Goal: Information Seeking & Learning: Learn about a topic

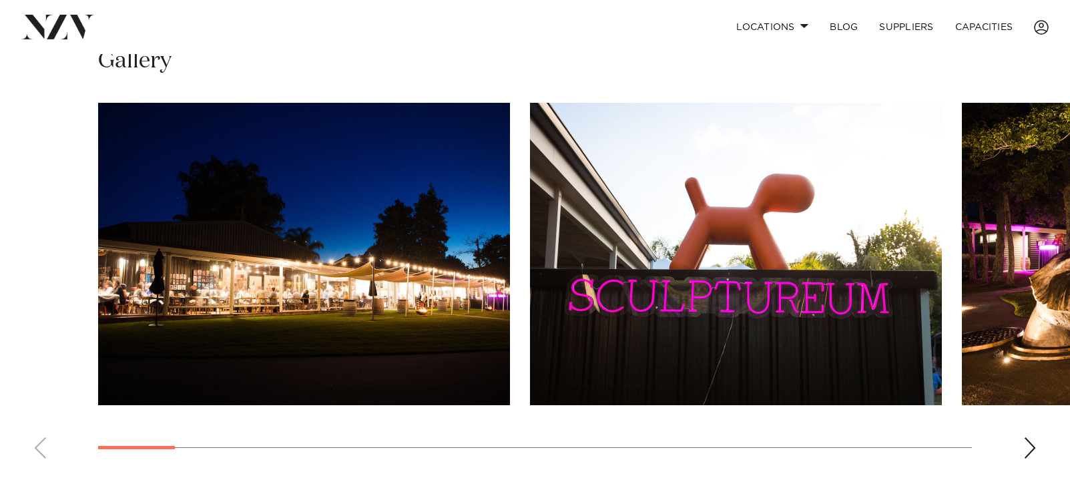
scroll to position [934, 0]
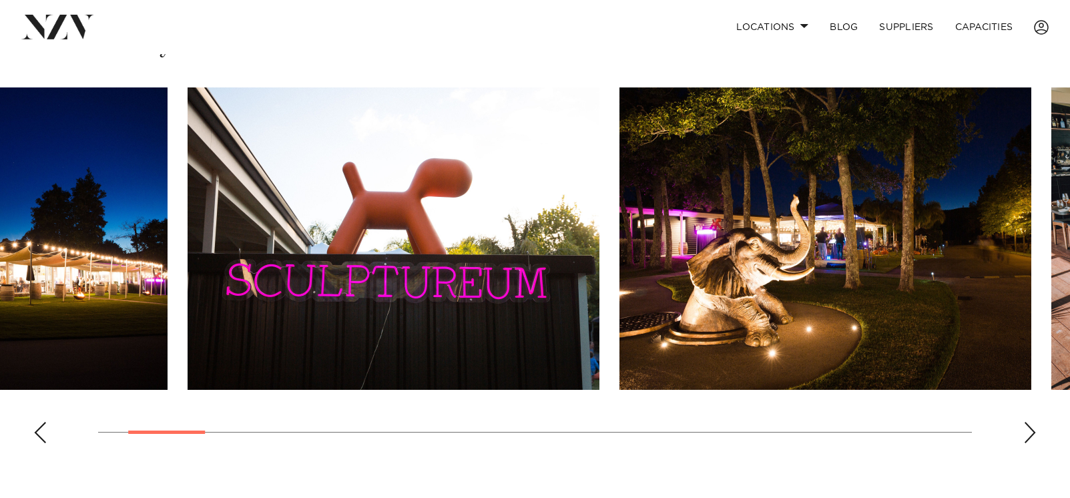
click at [637, 274] on img "3 / 23" at bounding box center [825, 238] width 412 height 302
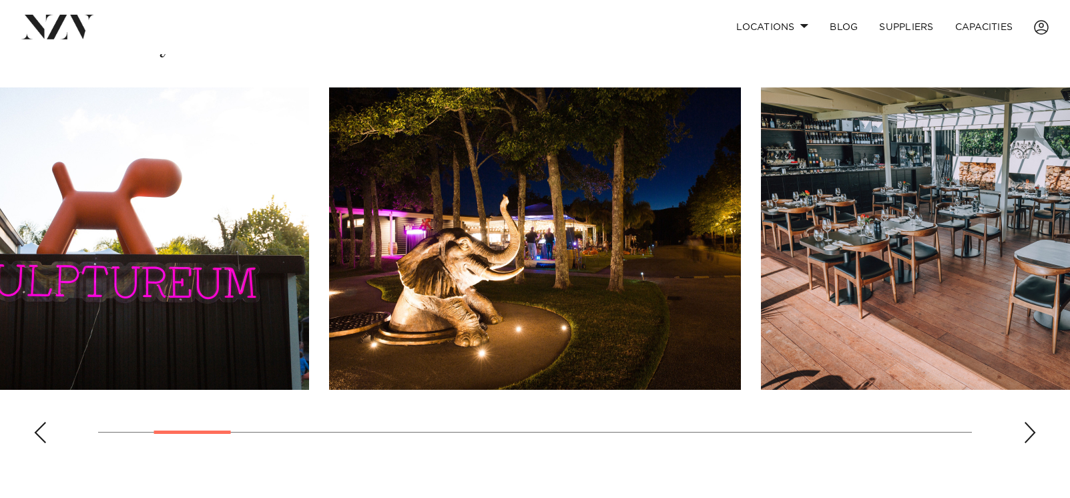
click at [691, 262] on swiper-container at bounding box center [535, 270] width 1070 height 366
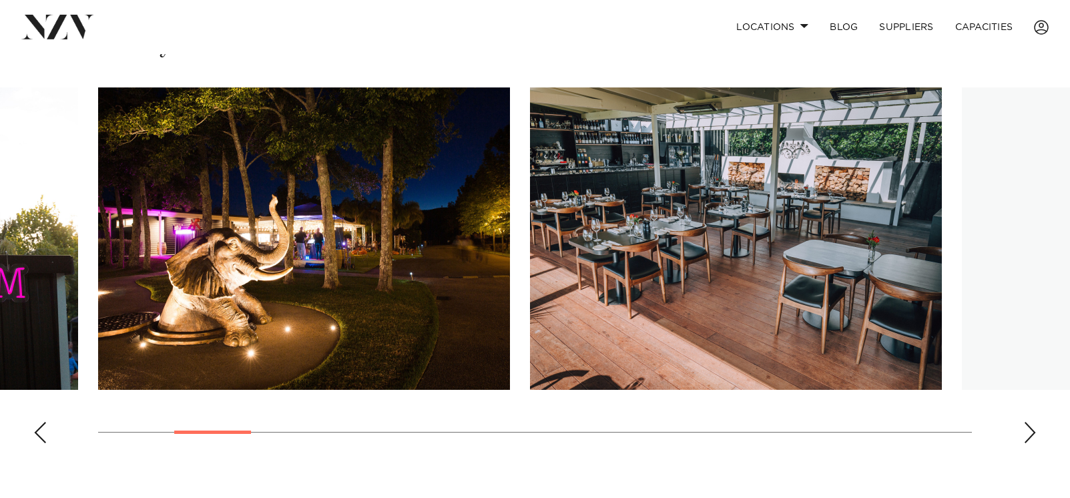
click at [530, 283] on img "4 / 23" at bounding box center [736, 238] width 412 height 302
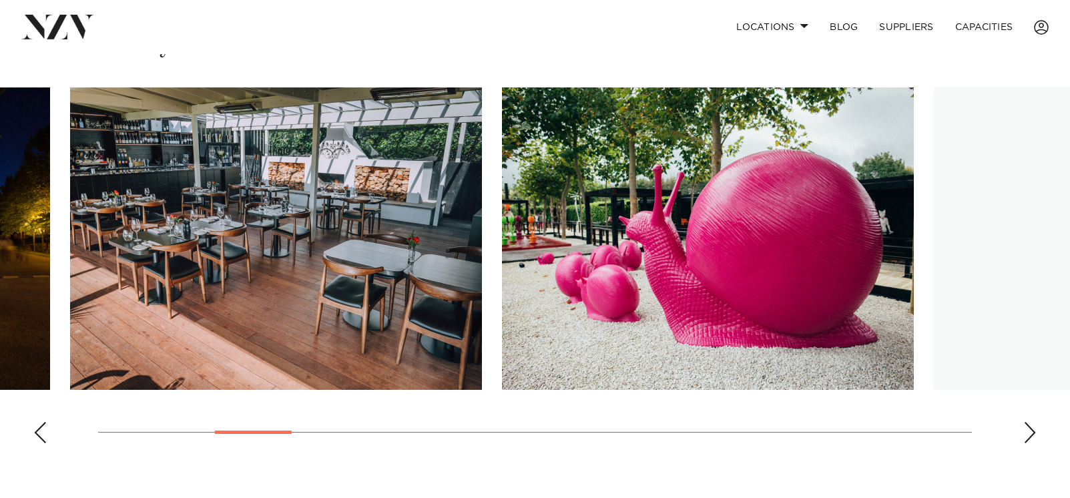
click at [504, 305] on img "5 / 23" at bounding box center [708, 238] width 412 height 302
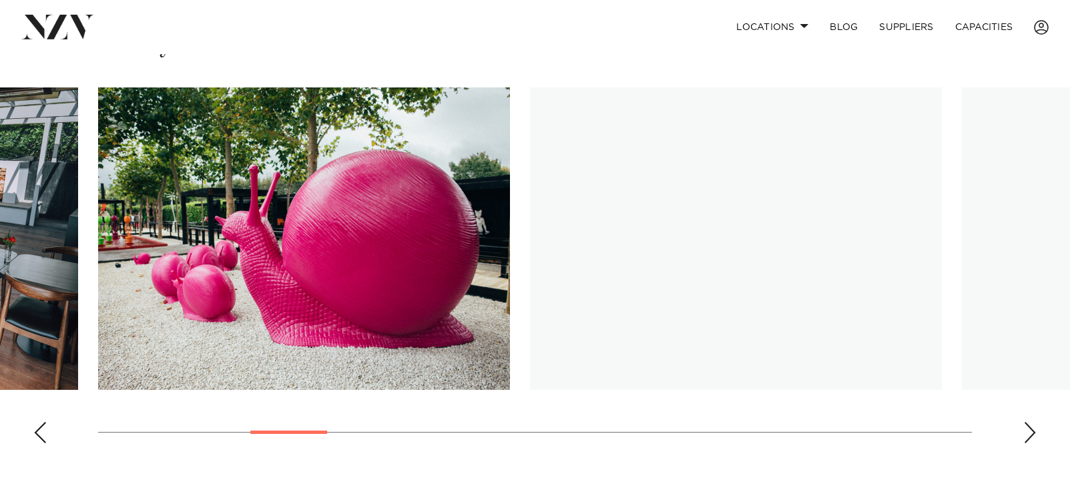
click at [530, 279] on img "6 / 23" at bounding box center [736, 238] width 412 height 302
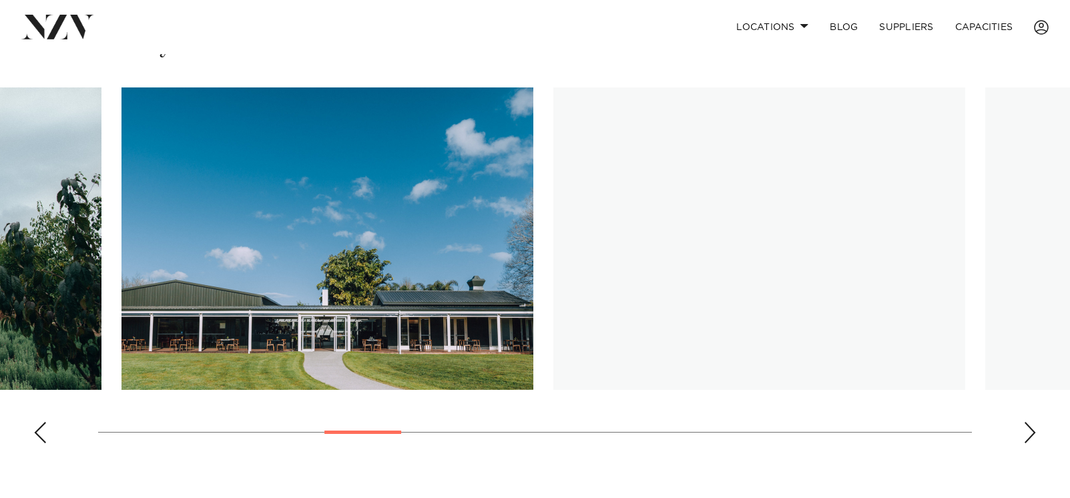
click at [291, 314] on img "7 / 23" at bounding box center [327, 238] width 412 height 302
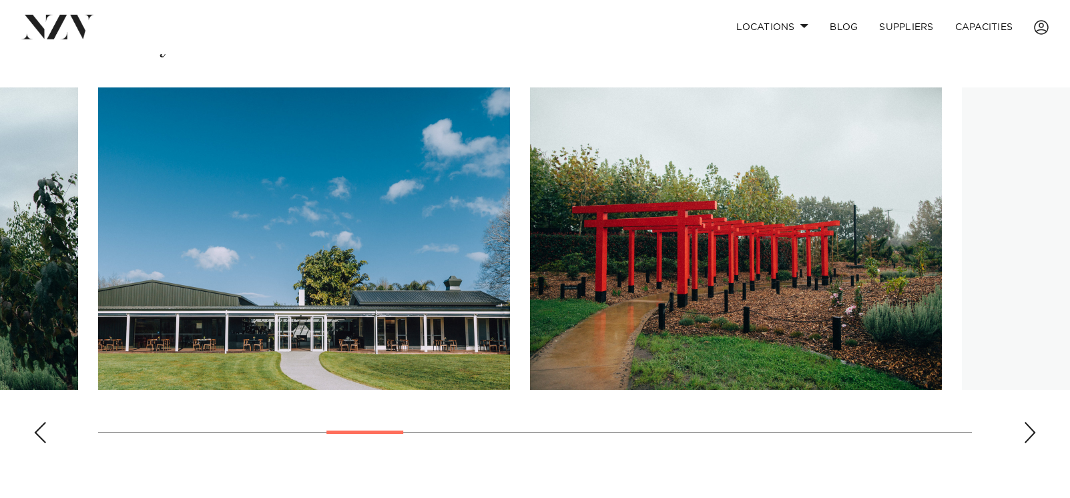
click at [530, 300] on img "8 / 23" at bounding box center [736, 238] width 412 height 302
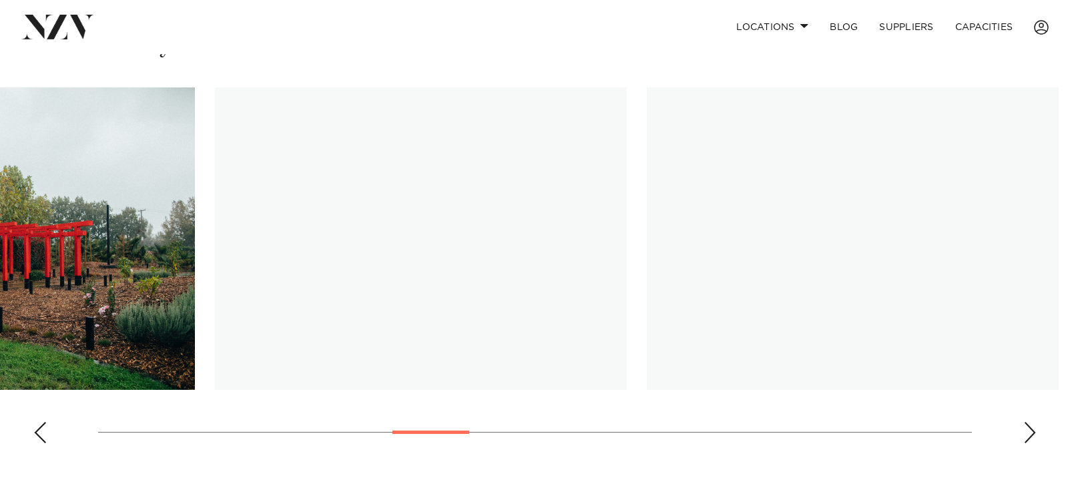
click at [363, 303] on img "9 / 23" at bounding box center [421, 238] width 412 height 302
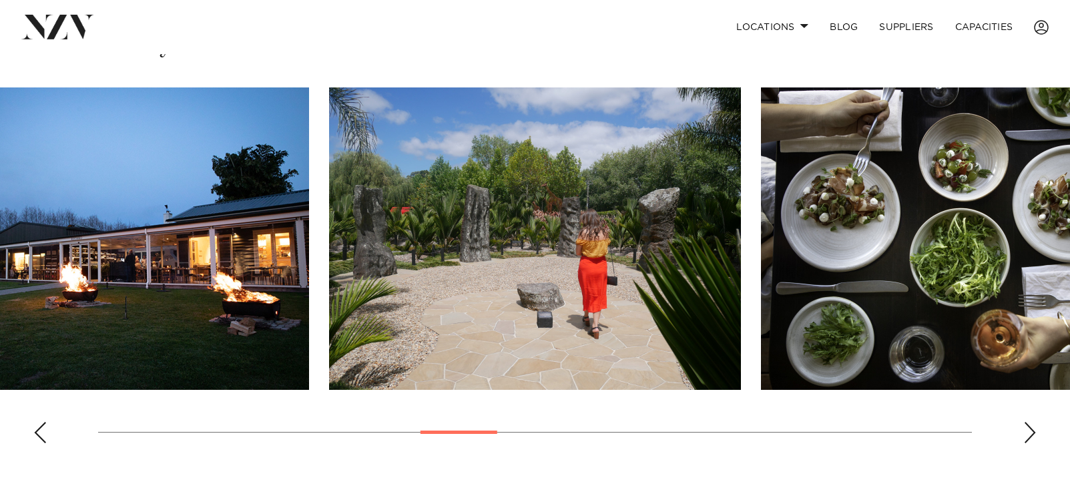
click at [329, 335] on img "10 / 23" at bounding box center [535, 238] width 412 height 302
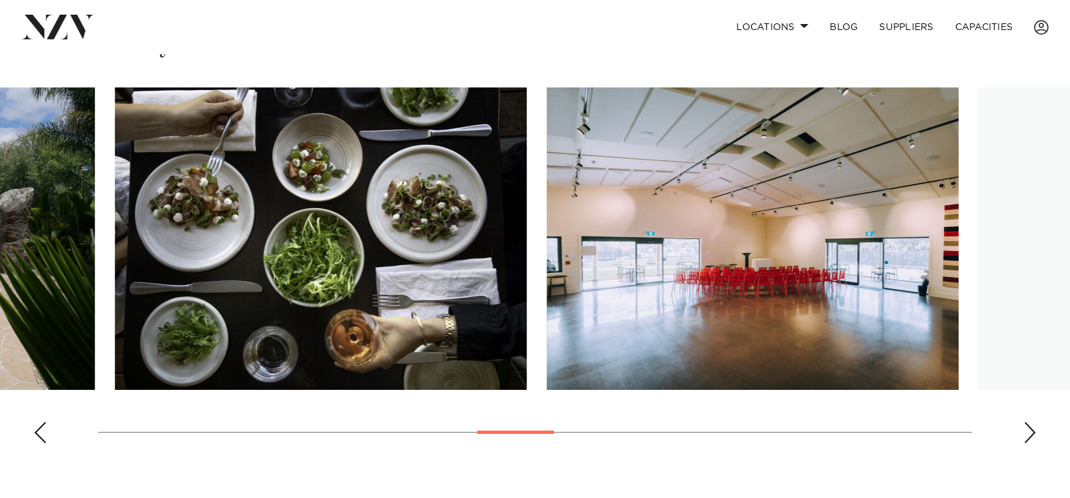
click at [296, 304] on img "11 / 23" at bounding box center [321, 238] width 412 height 302
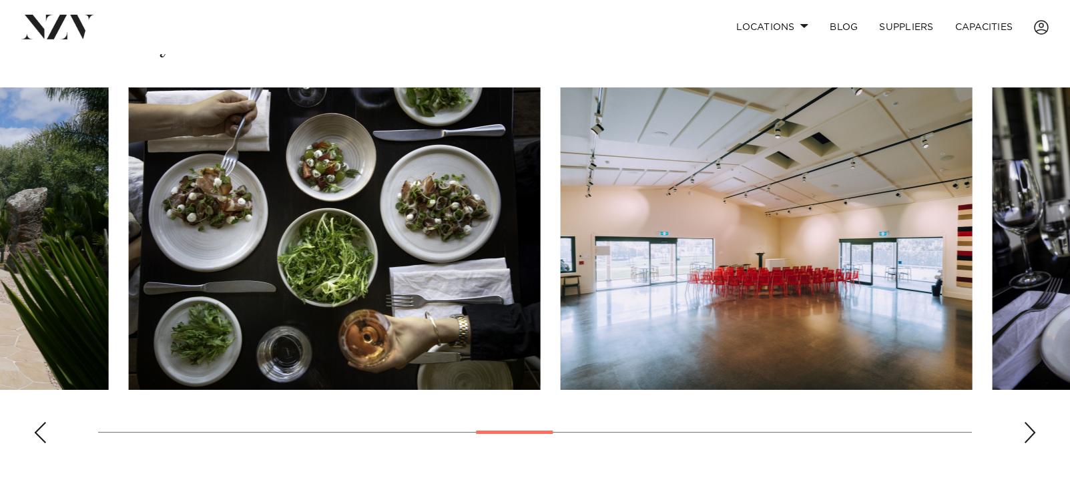
click at [1069, 256] on html "Locations [GEOGRAPHIC_DATA] [GEOGRAPHIC_DATA] [GEOGRAPHIC_DATA] [GEOGRAPHIC_DAT…" at bounding box center [535, 166] width 1070 height 2201
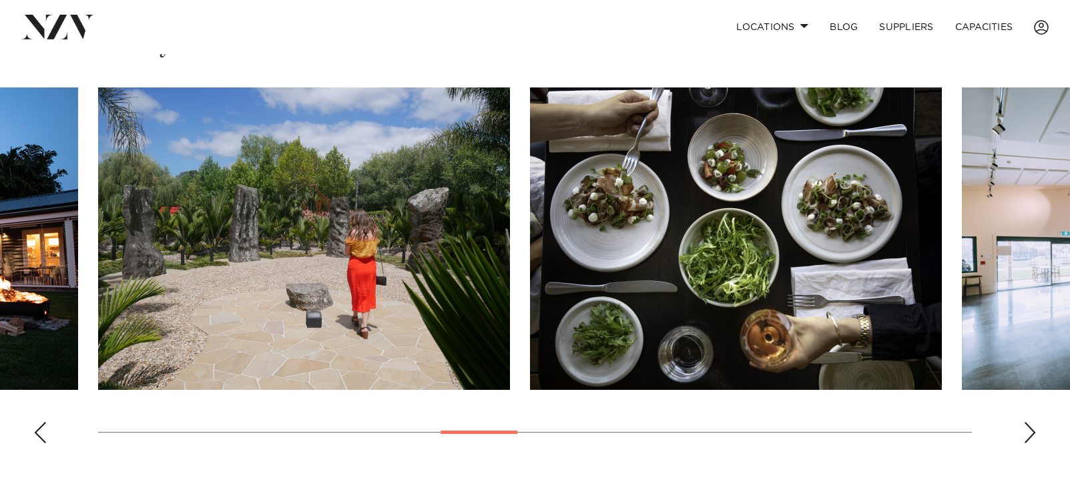
click at [510, 282] on img "10 / 23" at bounding box center [304, 238] width 412 height 302
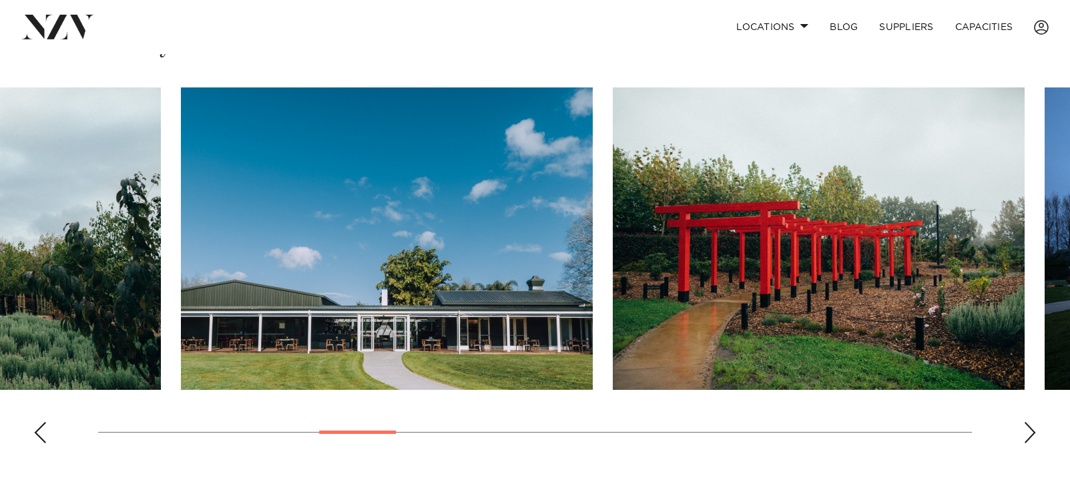
click at [1065, 267] on swiper-container at bounding box center [535, 270] width 1070 height 366
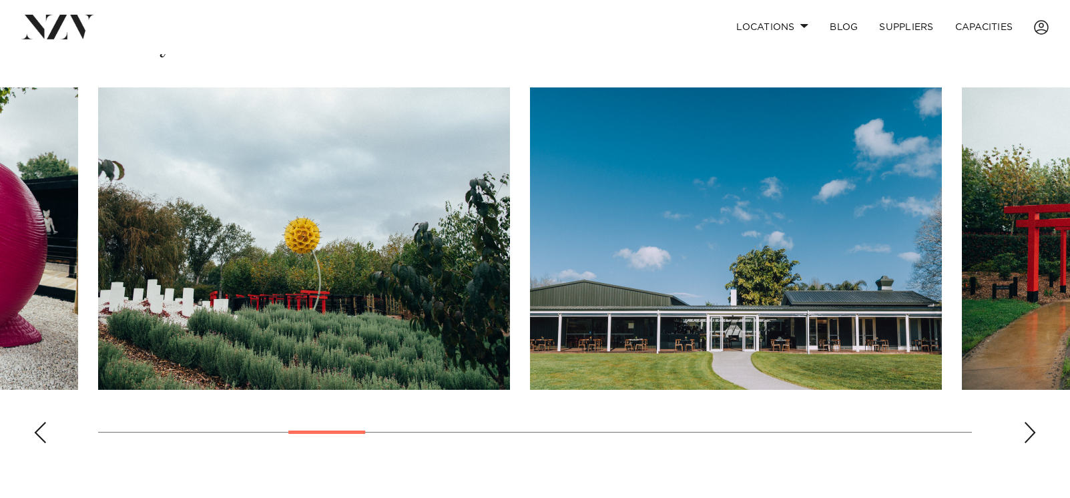
click at [510, 300] on img "6 / 23" at bounding box center [304, 238] width 412 height 302
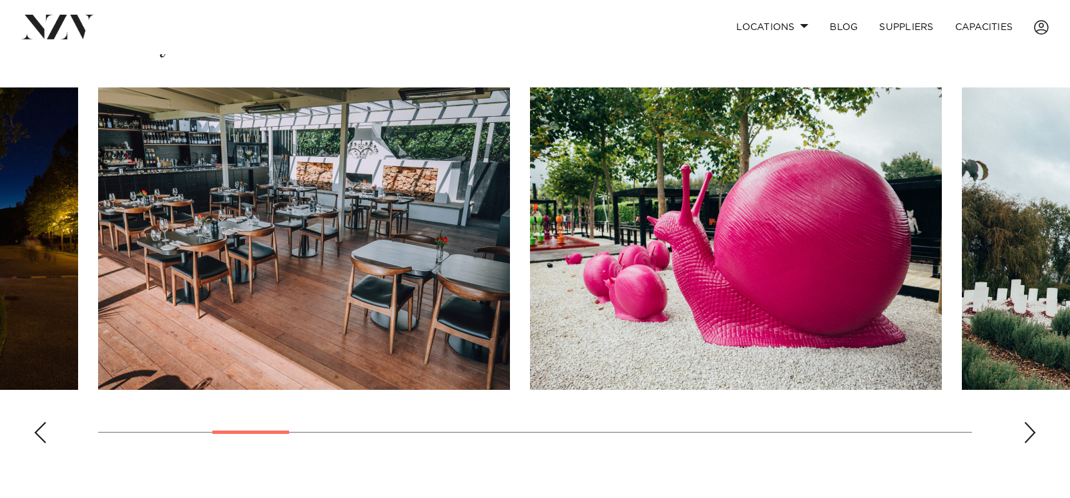
click at [1031, 313] on swiper-container at bounding box center [535, 270] width 1070 height 366
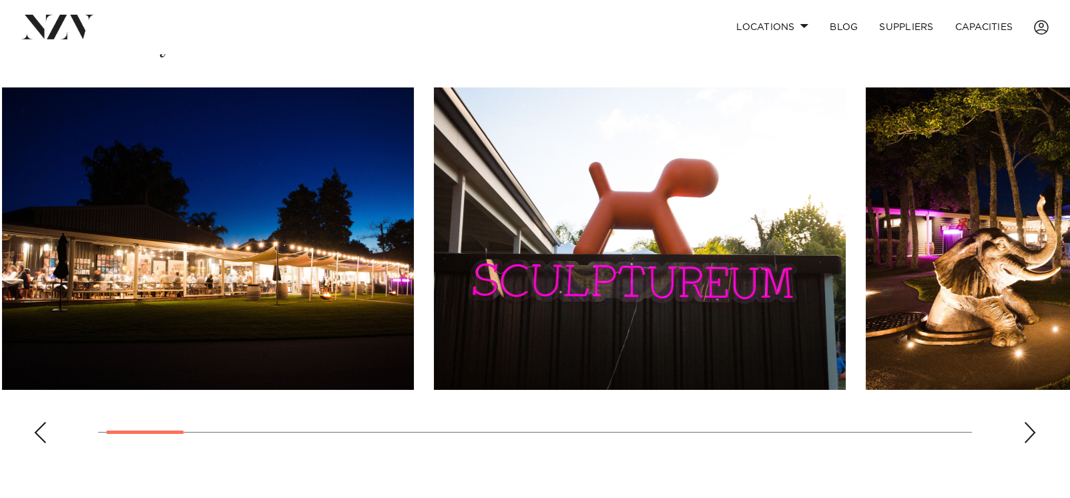
click at [876, 282] on div at bounding box center [439, 238] width 874 height 302
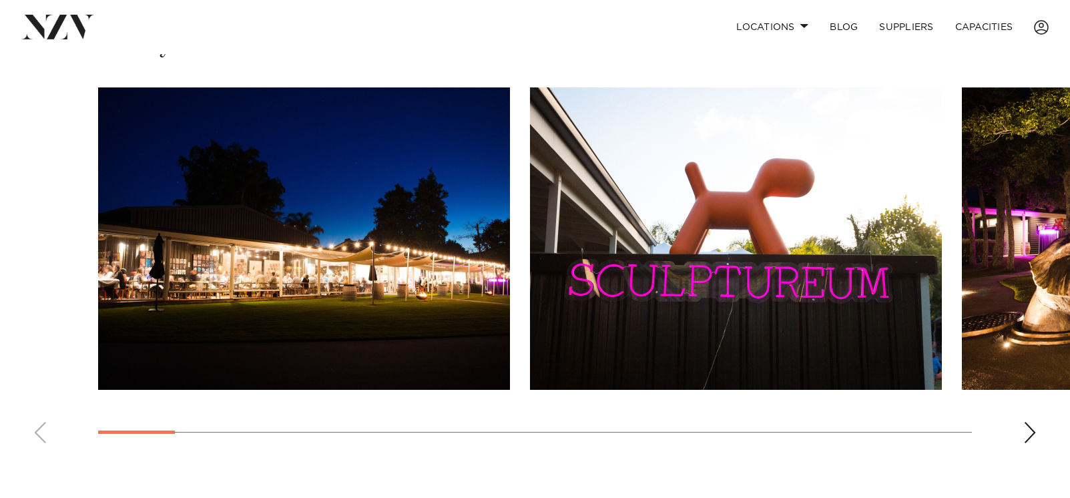
click at [0, 0] on slot at bounding box center [0, 0] width 0 height 0
click at [348, 280] on img "1 / 23" at bounding box center [304, 238] width 412 height 302
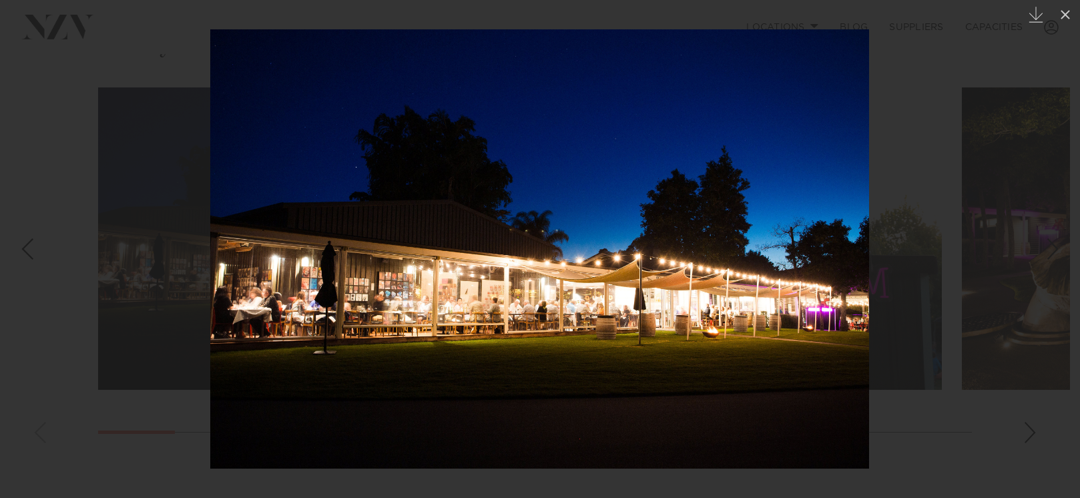
drag, startPoint x: 687, startPoint y: 142, endPoint x: 684, endPoint y: 151, distance: 9.1
drag, startPoint x: 684, startPoint y: 151, endPoint x: 915, endPoint y: 55, distance: 250.1
click at [915, 55] on div at bounding box center [540, 249] width 1080 height 498
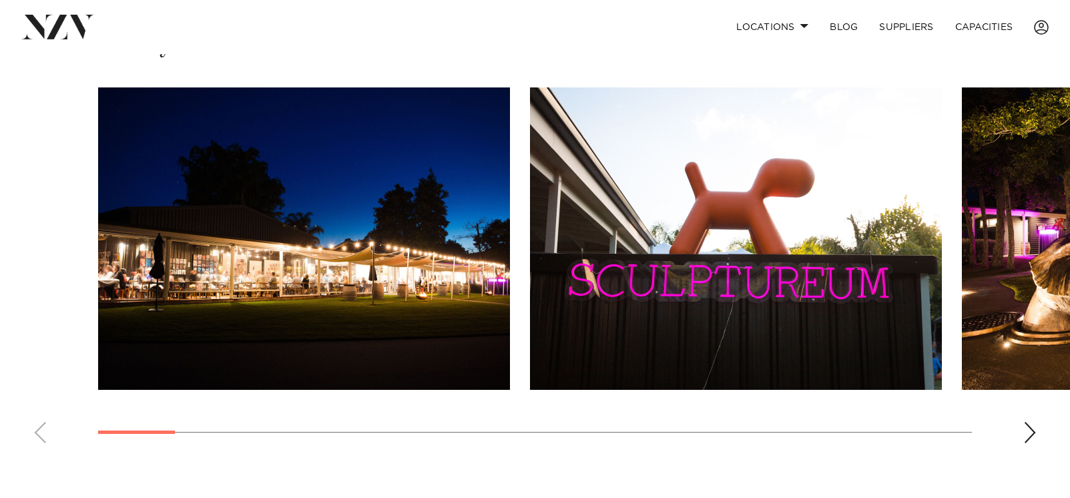
click at [430, 256] on img "1 / 23" at bounding box center [304, 238] width 412 height 302
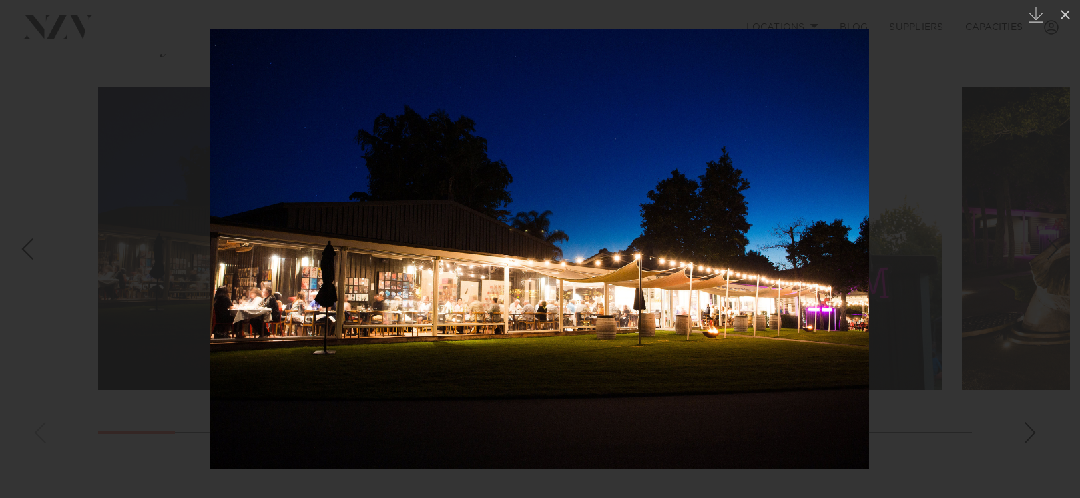
click at [581, 200] on img at bounding box center [539, 248] width 659 height 439
click at [1065, 24] on button at bounding box center [1065, 14] width 29 height 29
